Goal: Ask a question

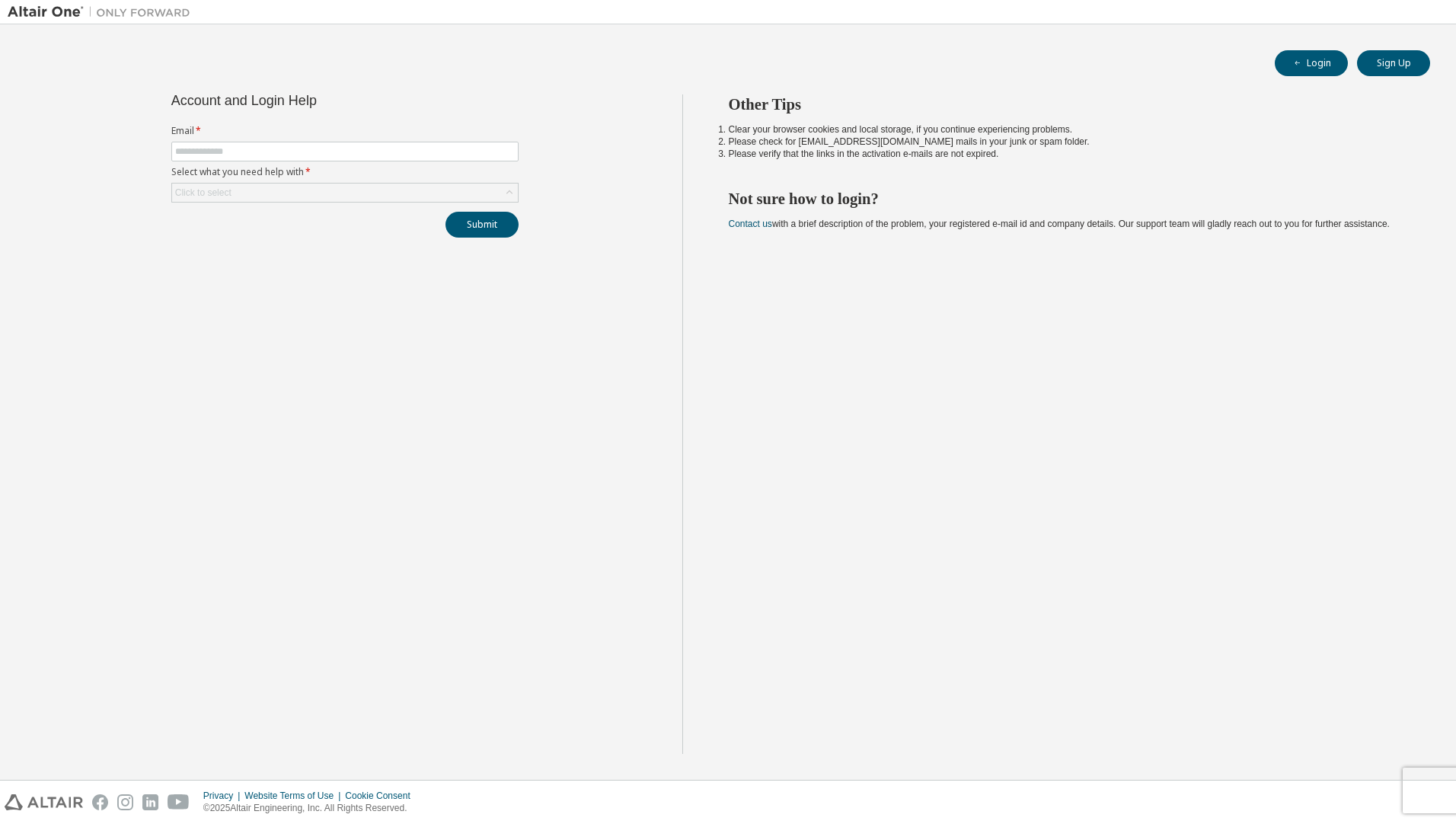
click at [232, 161] on form "Email * Select what you need help with * Click to select" at bounding box center [345, 164] width 347 height 78
click at [236, 154] on input "text" at bounding box center [345, 151] width 340 height 12
type input "**********"
click at [246, 226] on div "Submit" at bounding box center [345, 225] width 347 height 26
